Goal: Navigation & Orientation: Find specific page/section

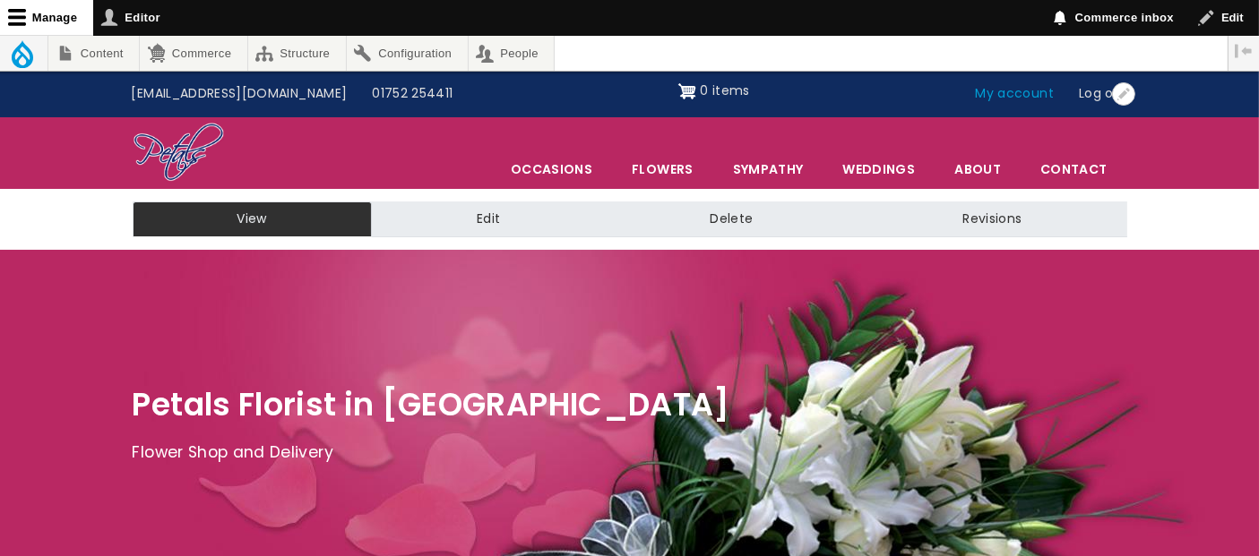
click at [1039, 93] on link "My account" at bounding box center [1015, 94] width 104 height 34
click at [1028, 90] on link "My account" at bounding box center [1015, 94] width 104 height 34
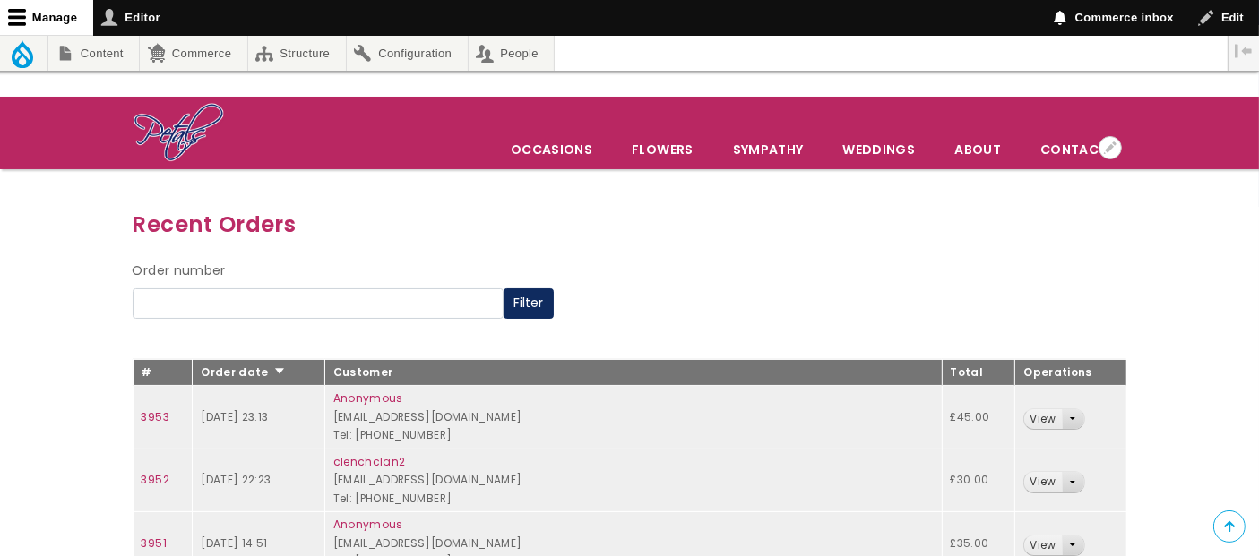
scroll to position [199, 0]
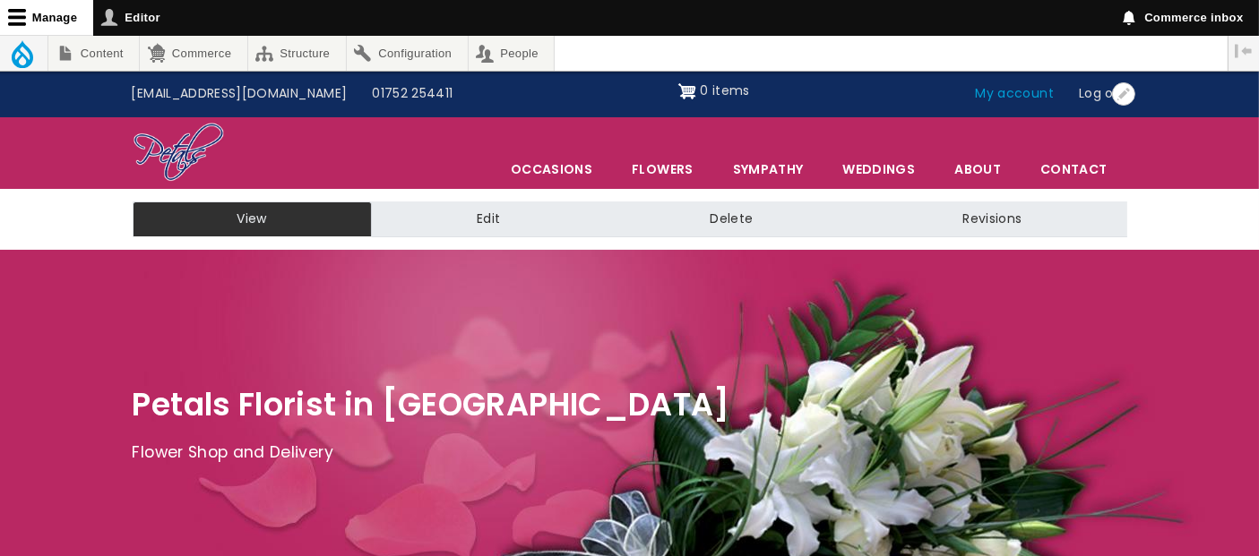
click at [1021, 96] on link "My account" at bounding box center [1015, 94] width 104 height 34
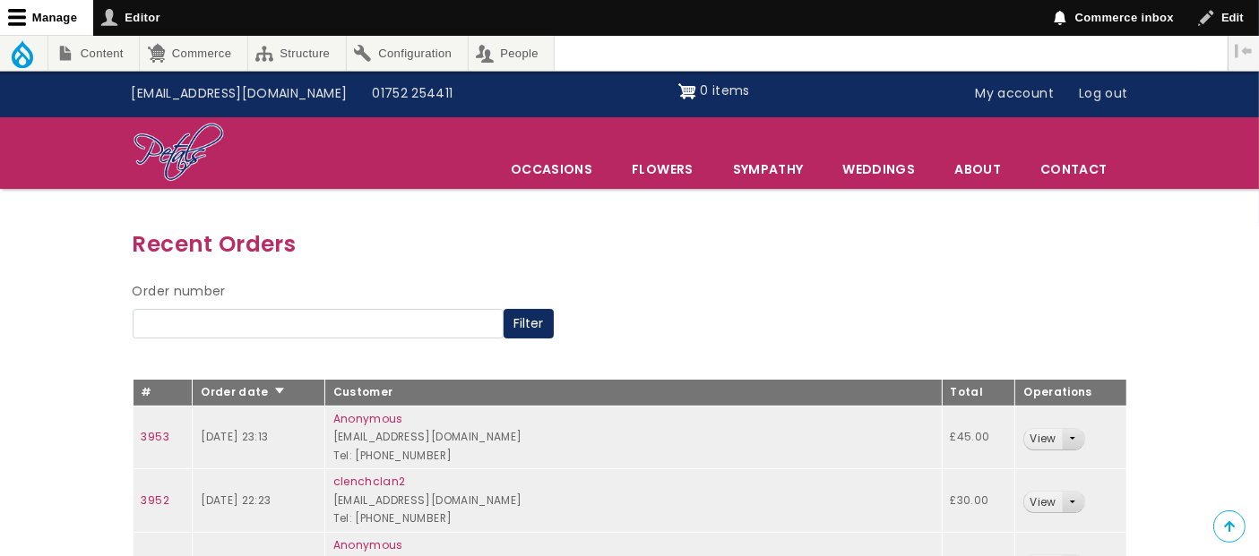
scroll to position [199, 0]
